Goal: Register for event/course

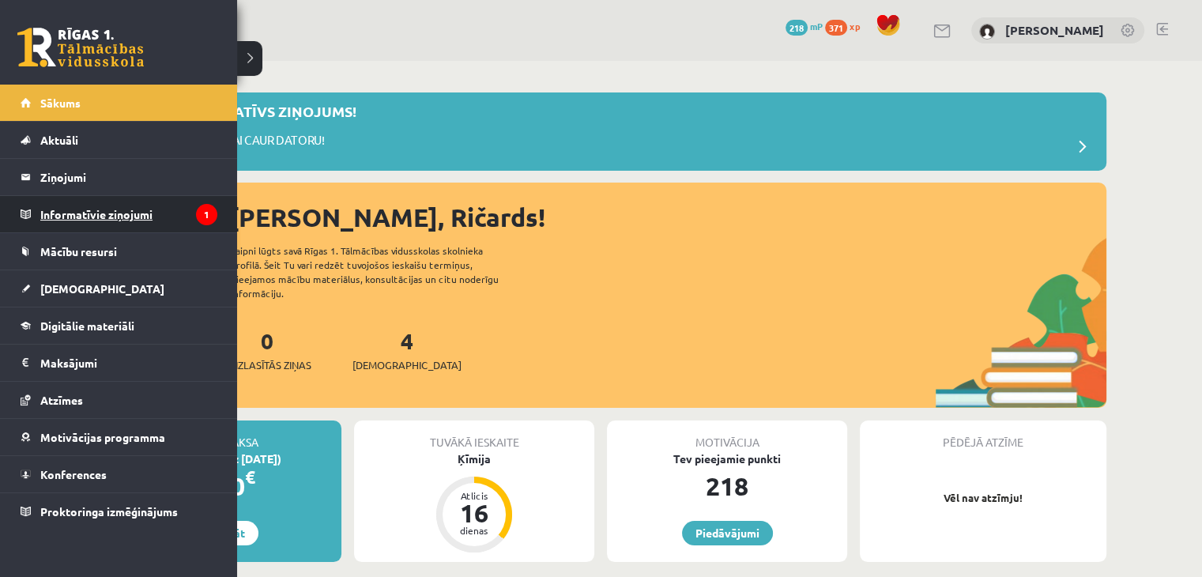
click at [106, 206] on legend "Informatīvie ziņojumi 1" at bounding box center [128, 214] width 177 height 36
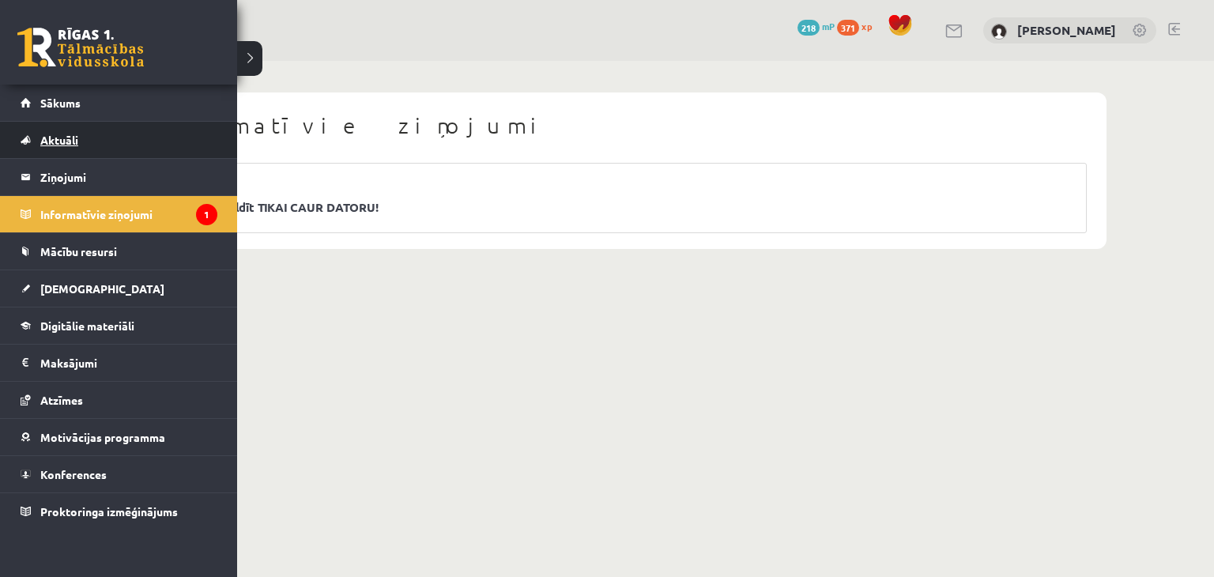
click at [43, 143] on span "Aktuāli" at bounding box center [59, 140] width 38 height 14
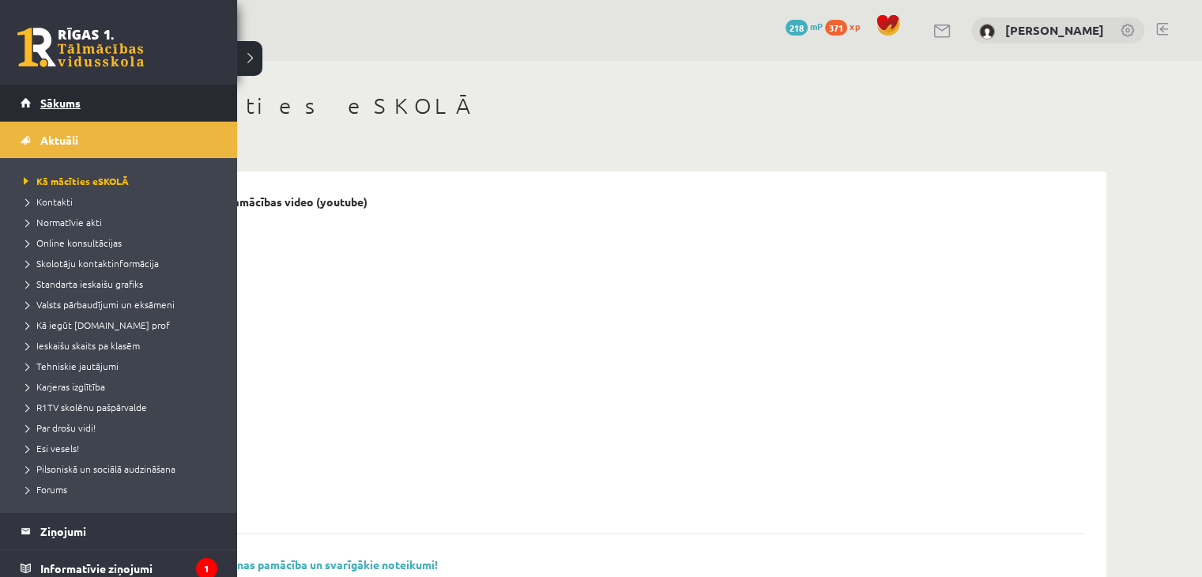
click at [41, 106] on span "Sākums" at bounding box center [60, 103] width 40 height 14
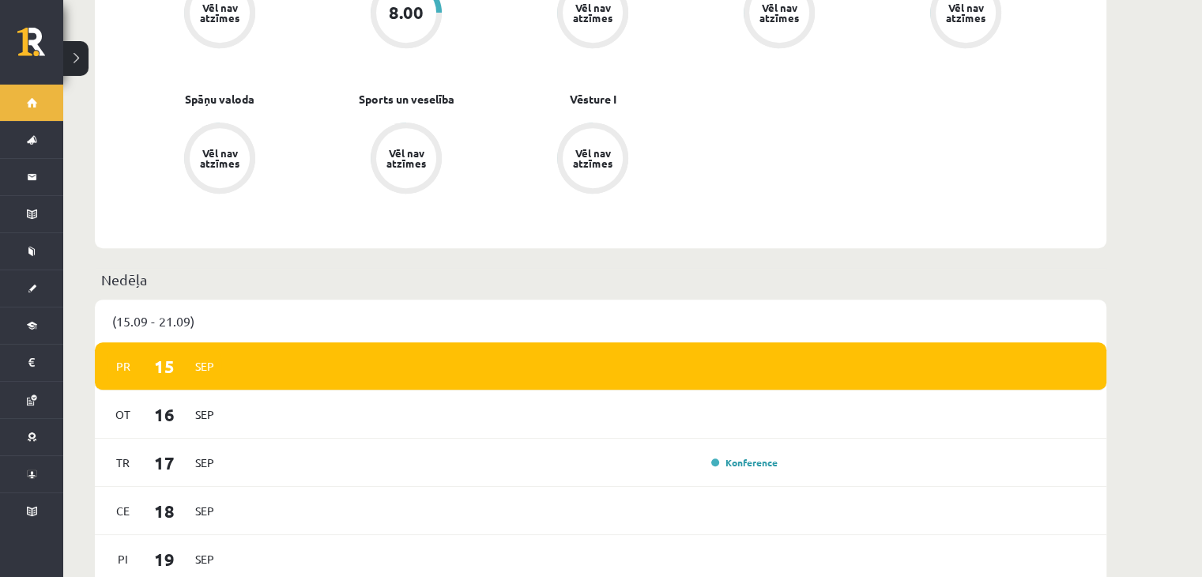
scroll to position [870, 0]
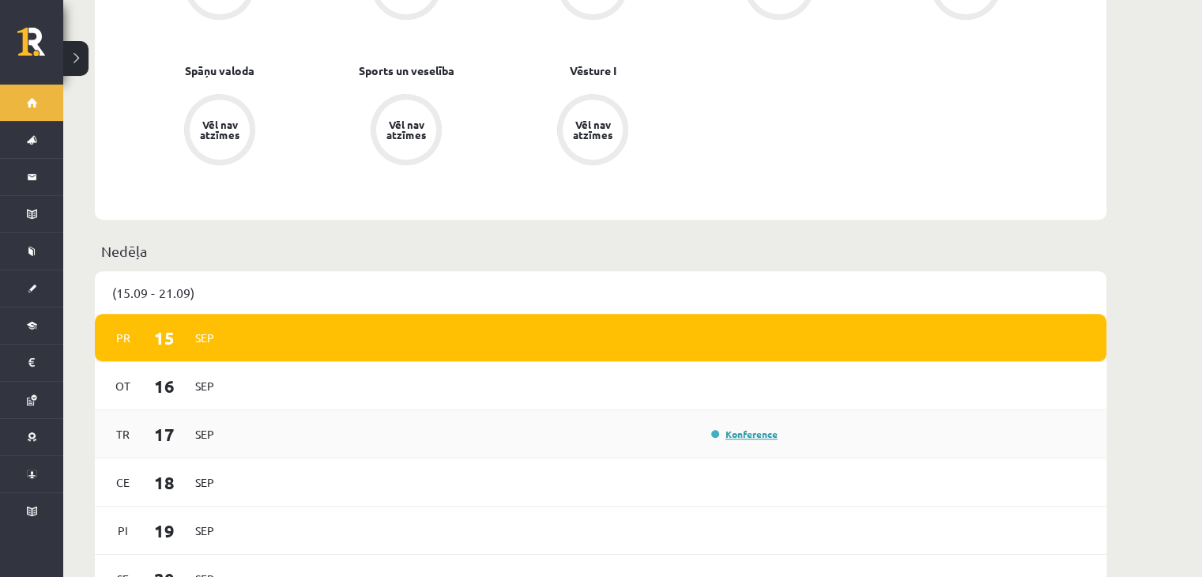
click at [745, 428] on link "Konference" at bounding box center [744, 434] width 66 height 13
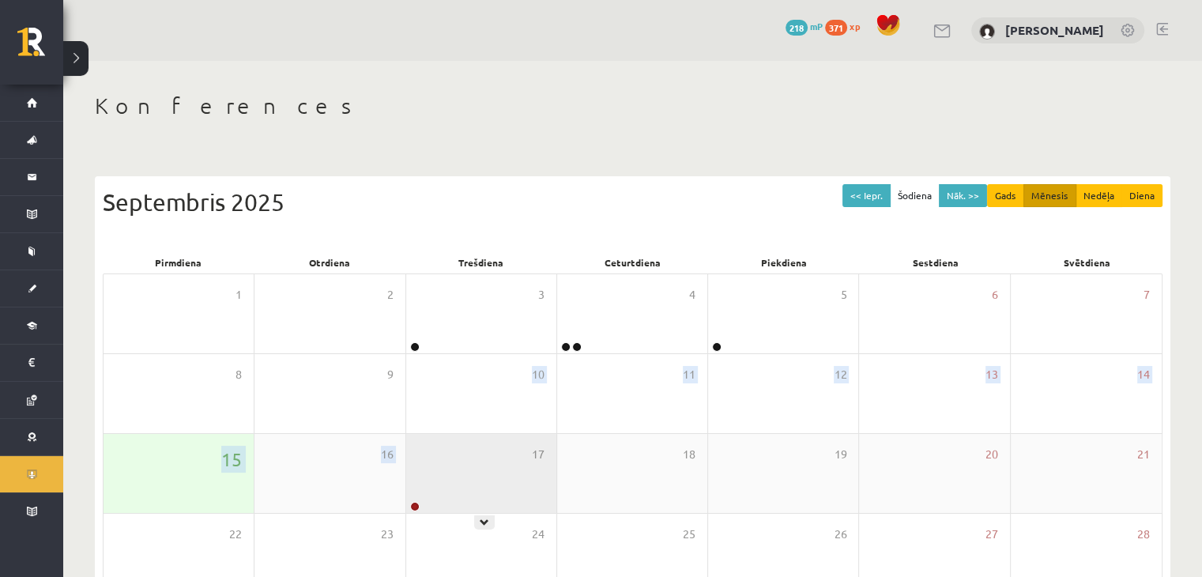
click at [414, 462] on div "1 2 3 4 5 6 7 8 9 10 11 12 13 14 15 16 17 18 19 20 21 22 23 24 25 26 27 28 29 3…" at bounding box center [633, 474] width 1060 height 400
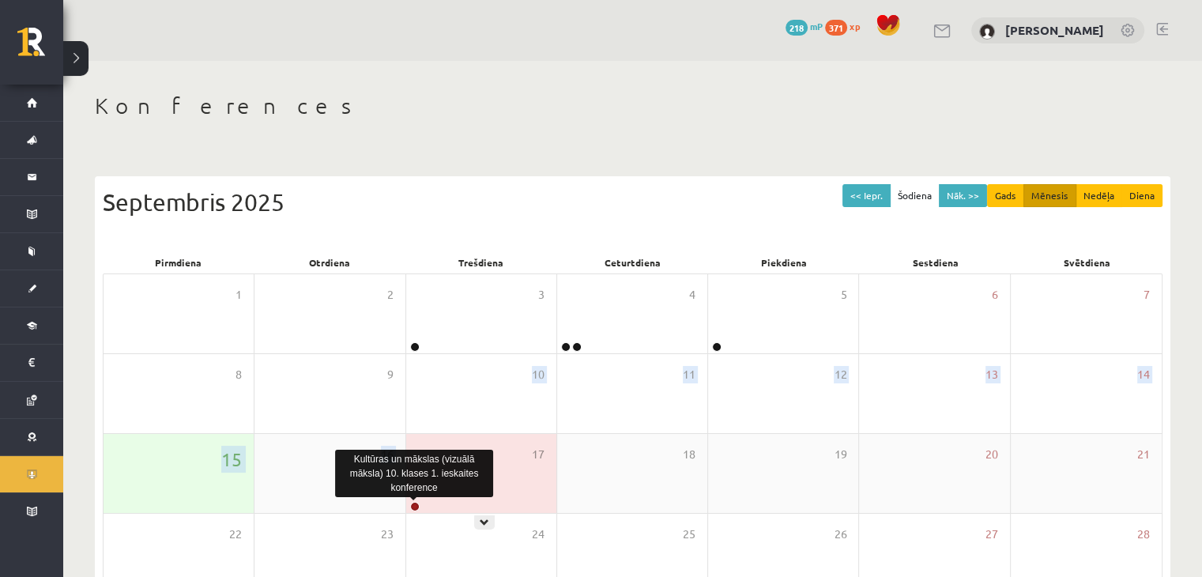
click at [411, 502] on link at bounding box center [414, 506] width 9 height 9
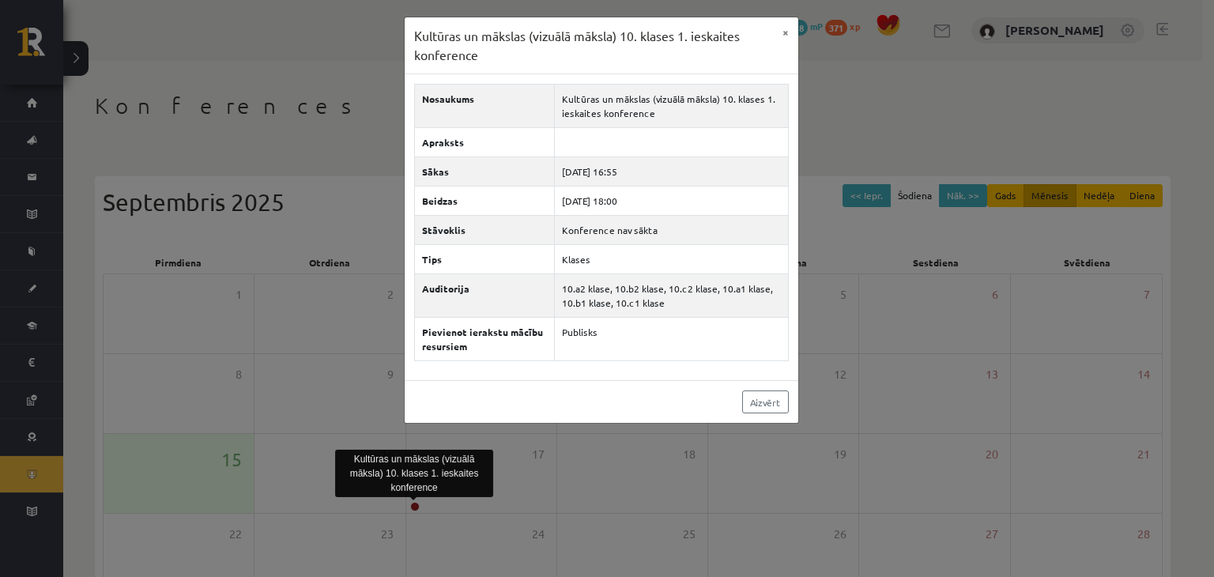
click at [328, 92] on div "Kultūras un mākslas (vizuālā māksla) 10. klases 1. ieskaites konference × Nosau…" at bounding box center [607, 288] width 1214 height 577
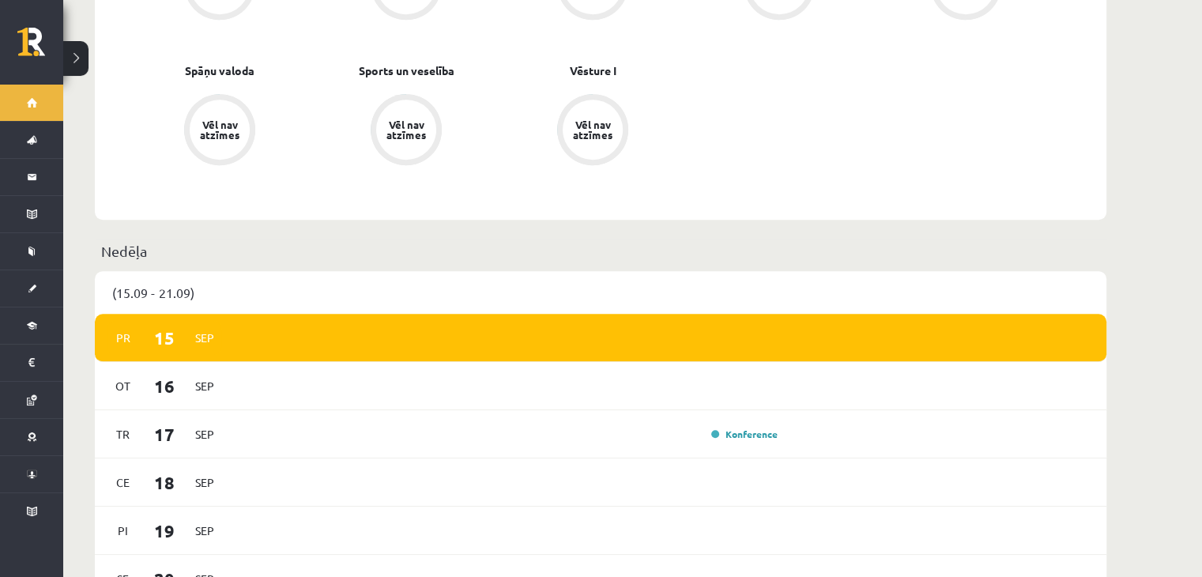
scroll to position [1028, 0]
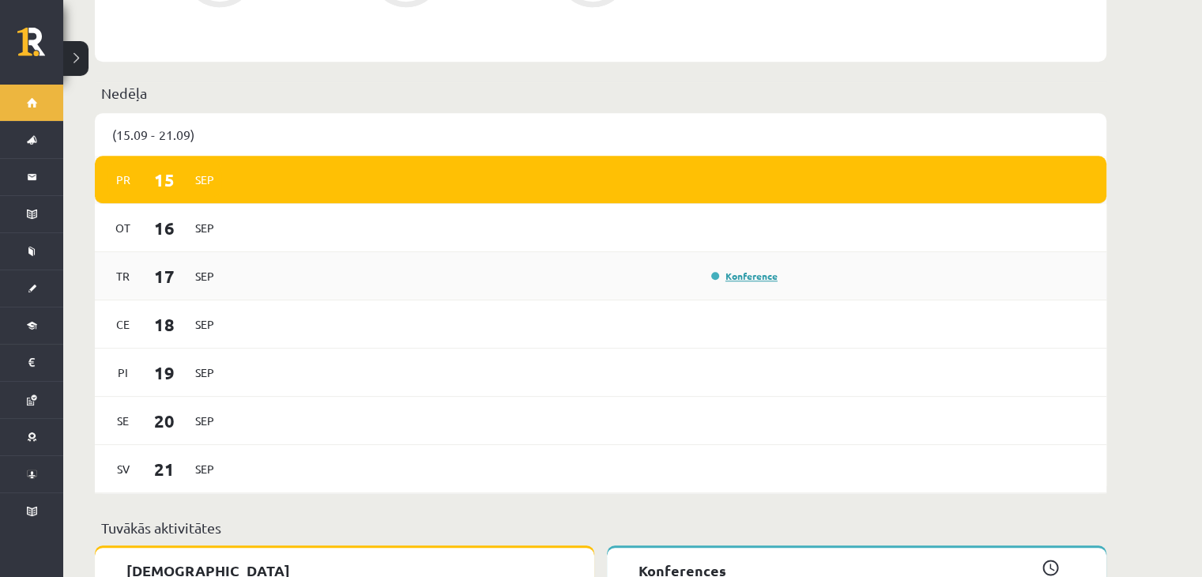
click at [749, 270] on link "Konference" at bounding box center [744, 276] width 66 height 13
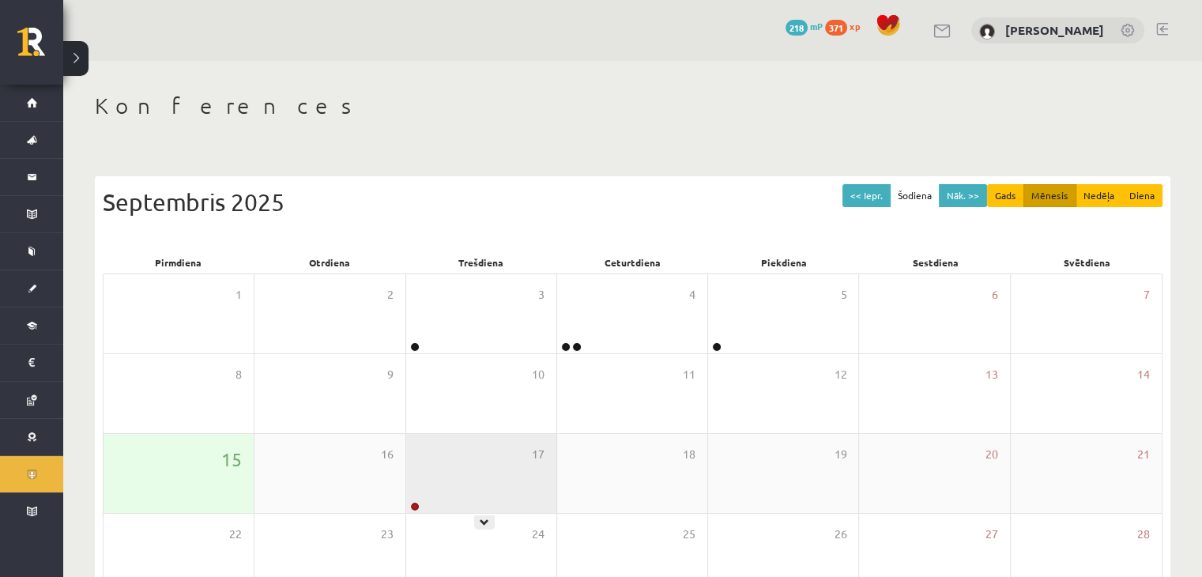
click at [407, 495] on div "17" at bounding box center [481, 473] width 150 height 79
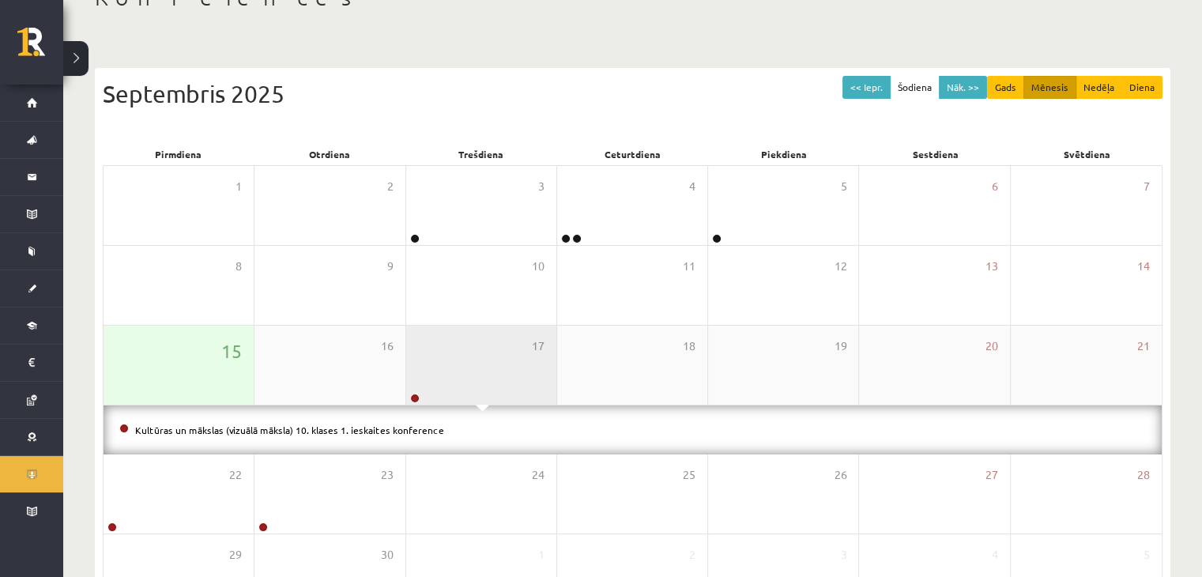
scroll to position [69, 0]
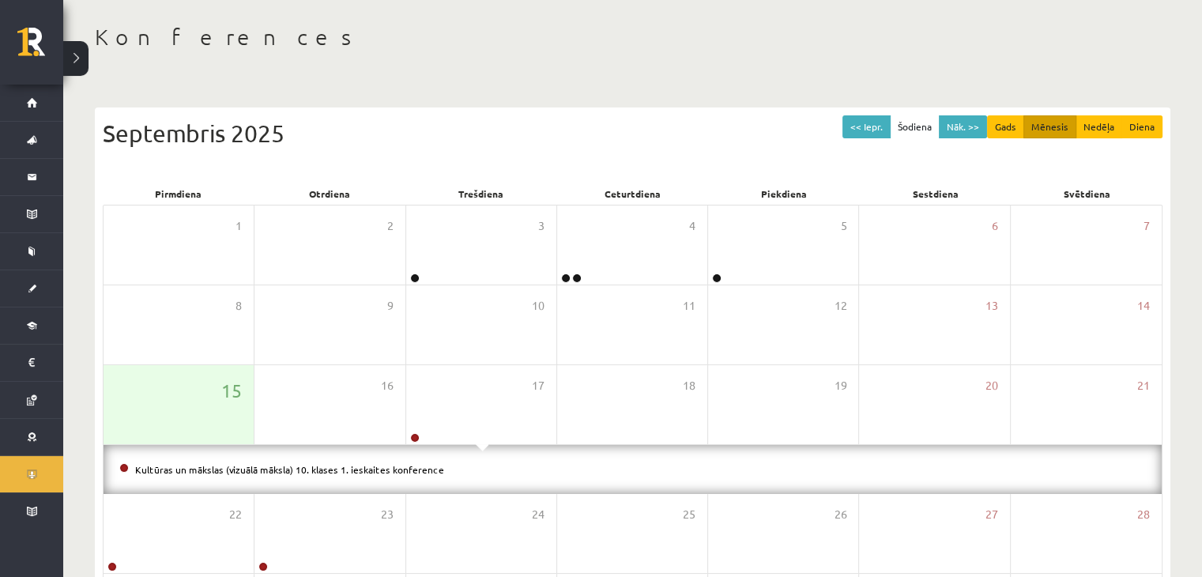
click at [433, 489] on div "Kultūras un mākslas (vizuālā māksla) 10. klases 1. ieskaites konference" at bounding box center [633, 469] width 1058 height 49
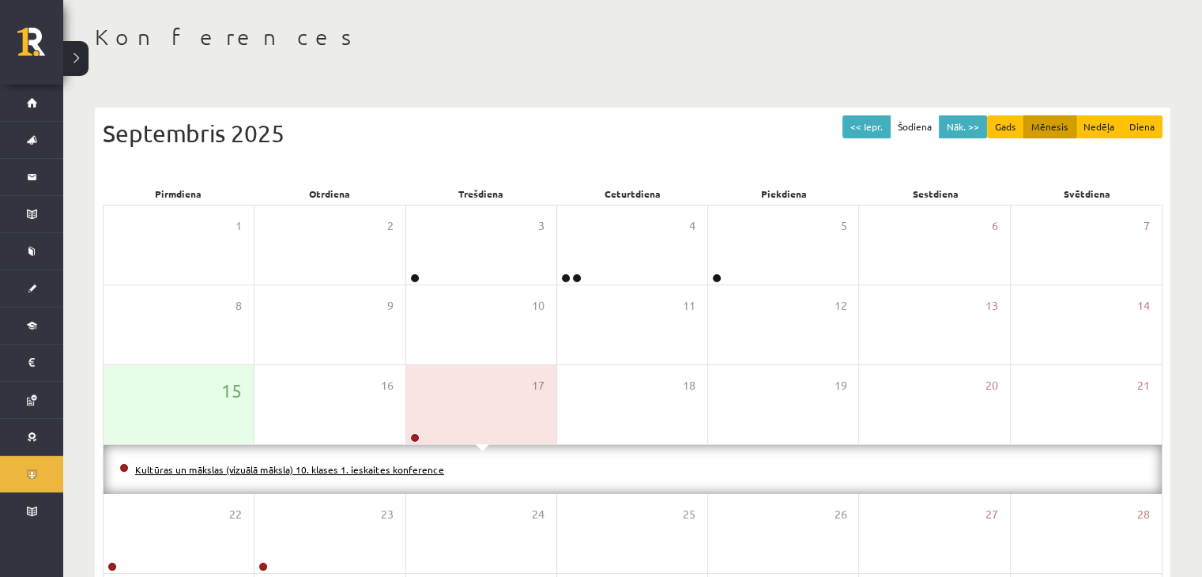
click at [418, 466] on div "Kultūras un mākslas (vizuālā māksla) 10. klases 1. ieskaites konference" at bounding box center [633, 469] width 1058 height 49
click at [368, 463] on link "Kultūras un mākslas (vizuālā māksla) 10. klases 1. ieskaites konference" at bounding box center [289, 469] width 309 height 13
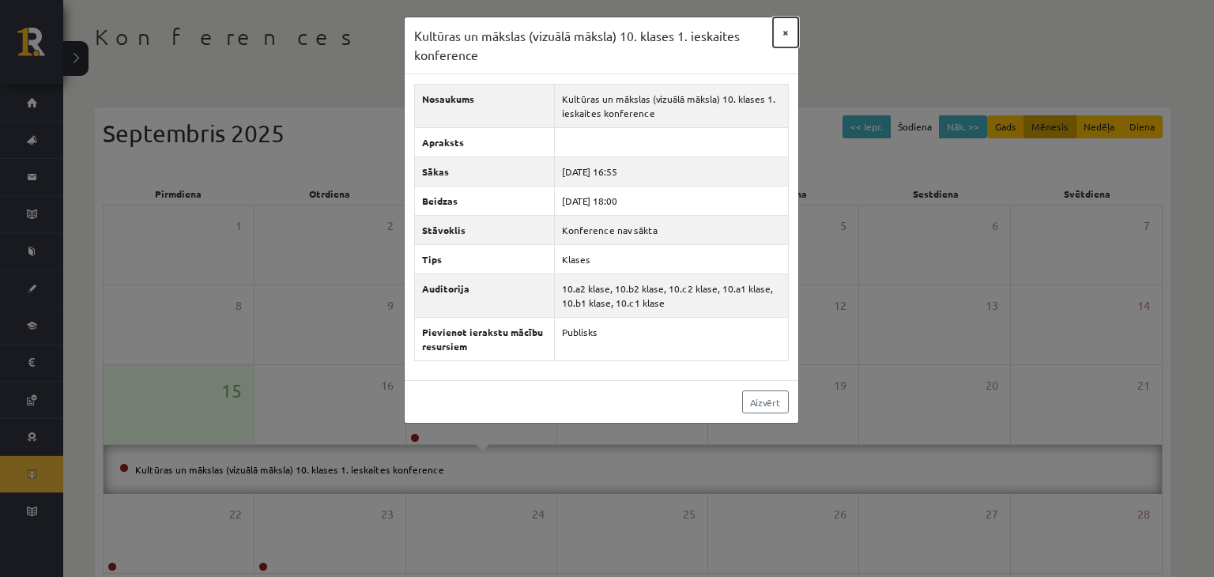
click at [777, 24] on button "×" at bounding box center [785, 32] width 25 height 30
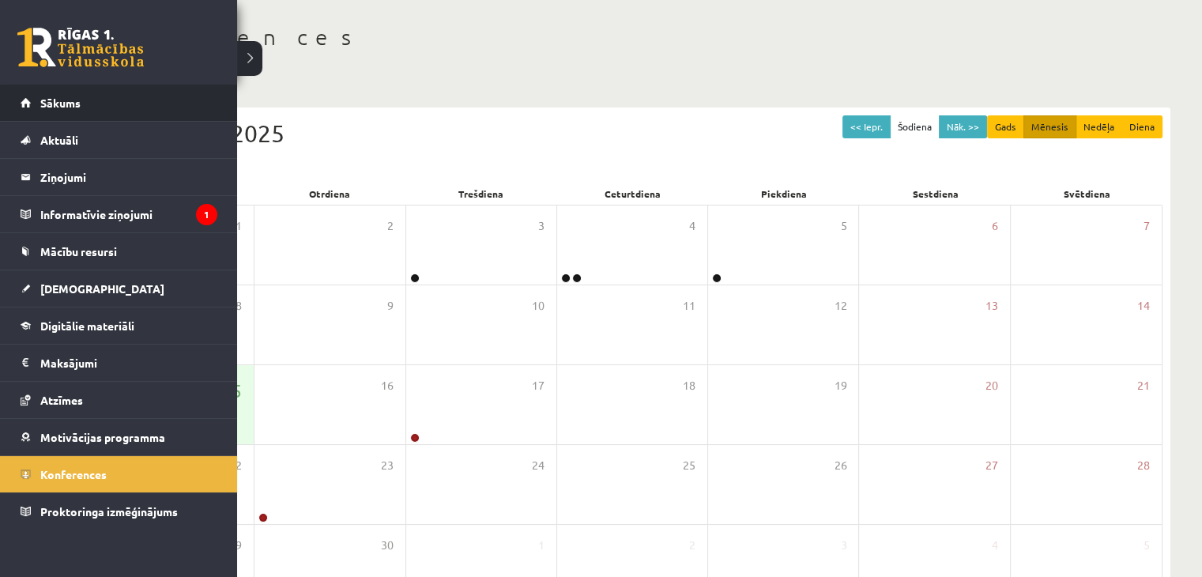
click at [19, 96] on li "Sākums" at bounding box center [118, 103] width 237 height 37
click at [50, 96] on span "Sākums" at bounding box center [60, 103] width 40 height 14
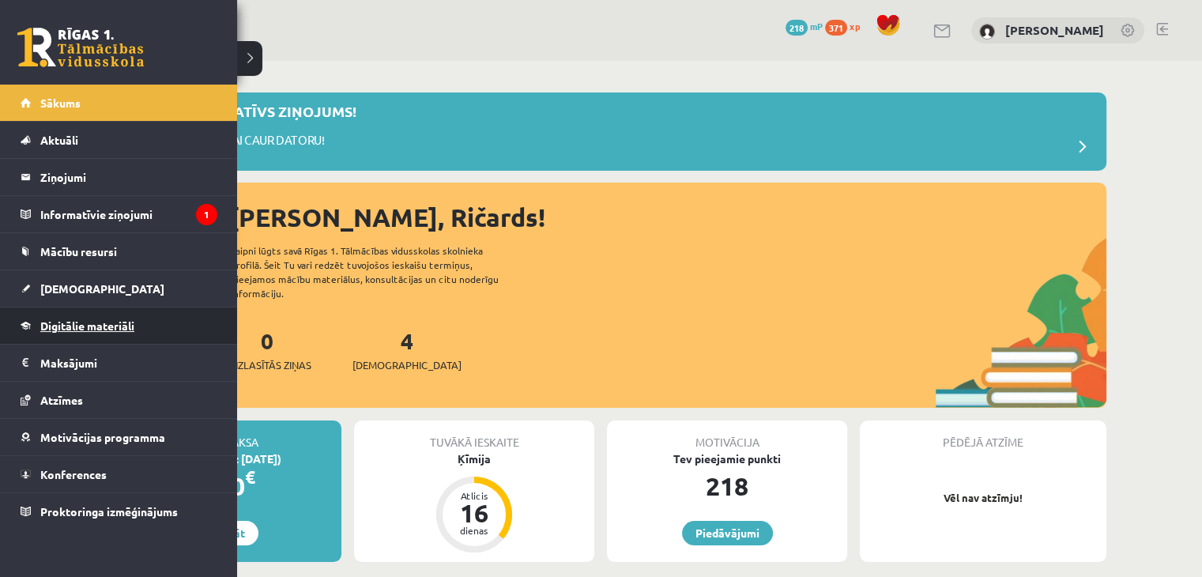
click at [81, 330] on link "Digitālie materiāli" at bounding box center [119, 325] width 197 height 36
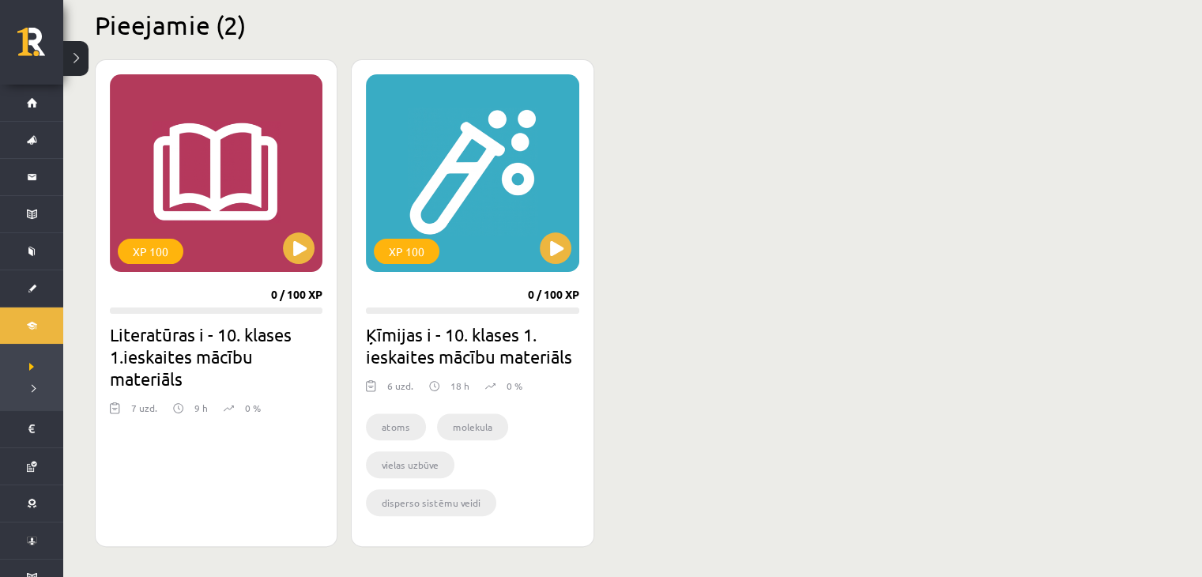
scroll to position [395, 0]
